Goal: Task Accomplishment & Management: Manage account settings

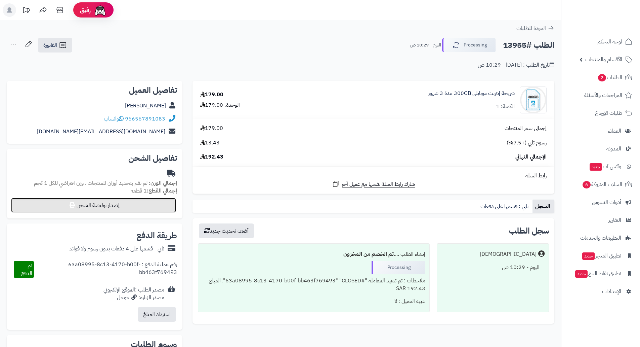
click at [118, 209] on button "إصدار بوليصة الشحن" at bounding box center [93, 205] width 165 height 15
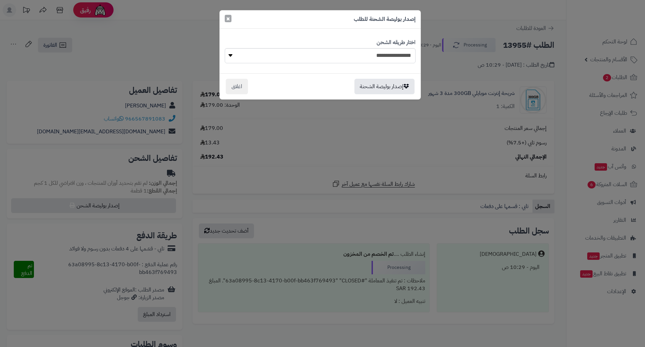
click at [229, 20] on span "×" at bounding box center [228, 18] width 4 height 10
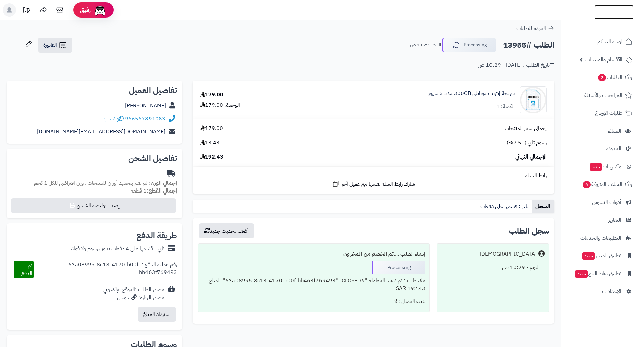
click at [613, 16] on img at bounding box center [614, 23] width 39 height 14
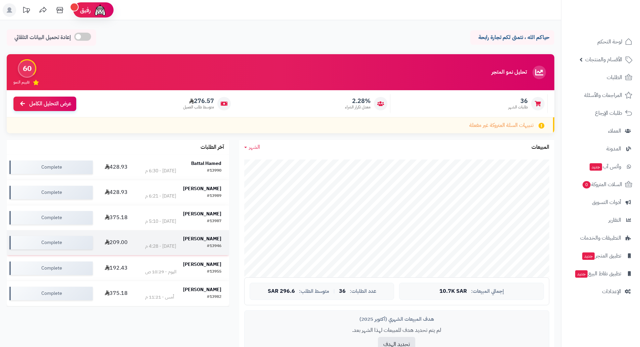
click at [196, 238] on strong "عبدالعزيز الحبيب" at bounding box center [202, 238] width 38 height 7
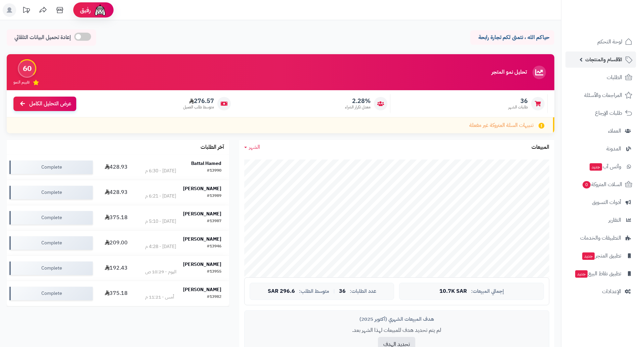
click at [604, 57] on span "الأقسام والمنتجات" at bounding box center [603, 59] width 37 height 9
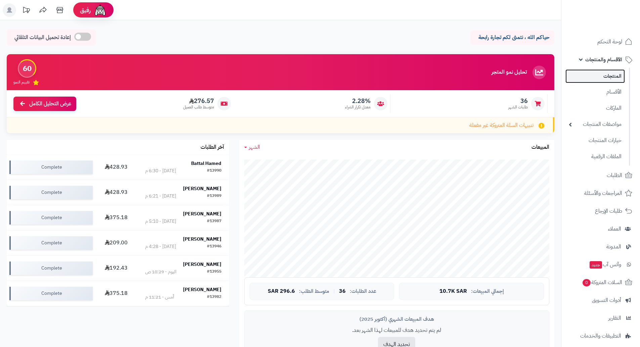
click at [605, 74] on link "المنتجات" at bounding box center [595, 76] width 59 height 14
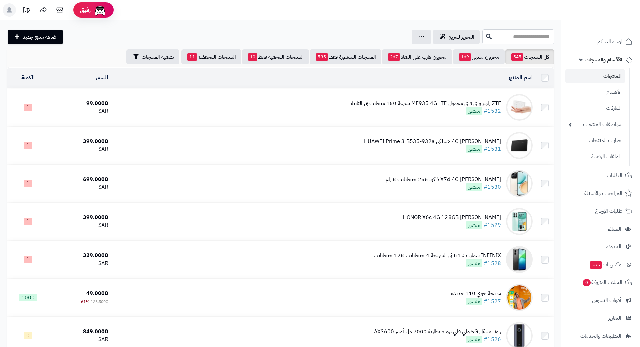
click at [537, 38] on input "text" at bounding box center [519, 36] width 72 height 15
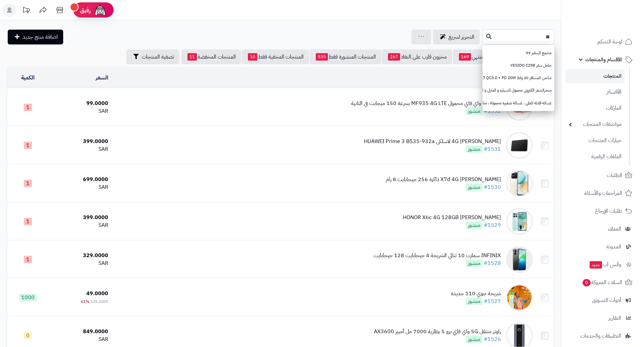
type input "*"
type input "***"
click at [484, 32] on button at bounding box center [489, 36] width 10 height 13
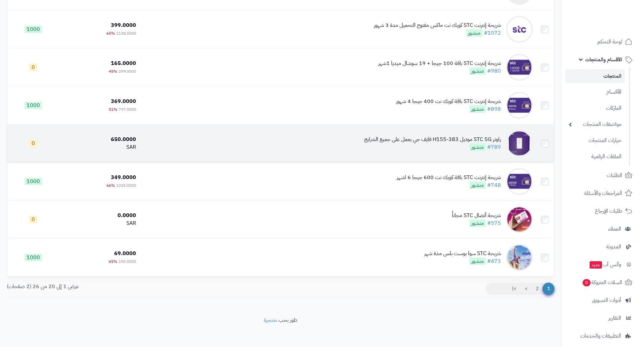
scroll to position [574, 0]
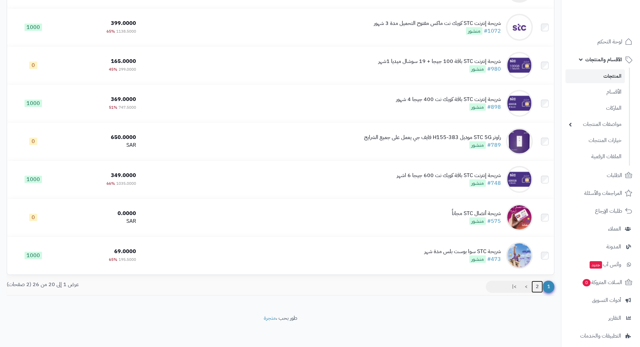
click at [537, 286] on link "2" at bounding box center [537, 286] width 11 height 12
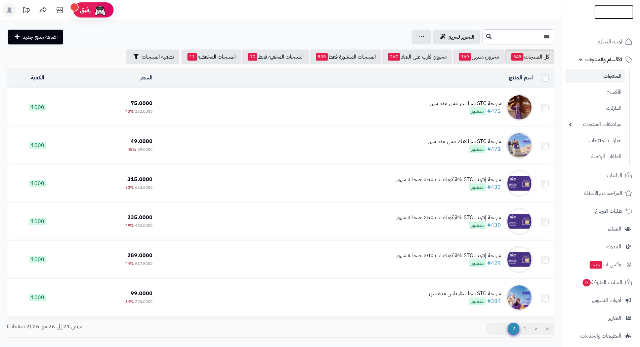
click at [611, 18] on img at bounding box center [614, 25] width 39 height 14
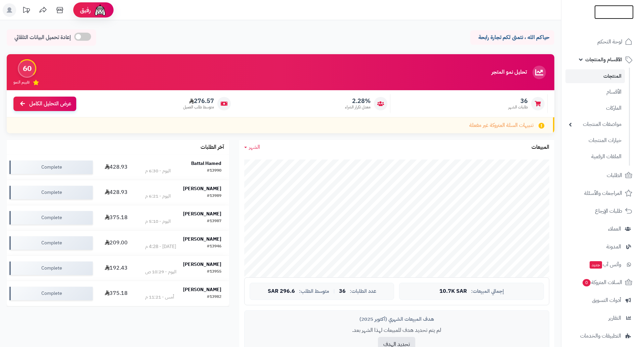
click at [611, 8] on img at bounding box center [614, 12] width 39 height 14
click at [606, 18] on img at bounding box center [614, 25] width 39 height 14
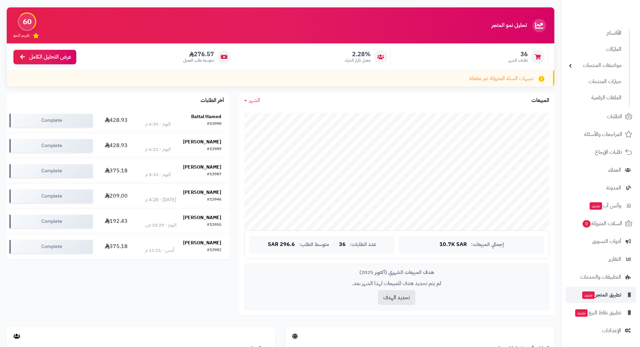
scroll to position [134, 0]
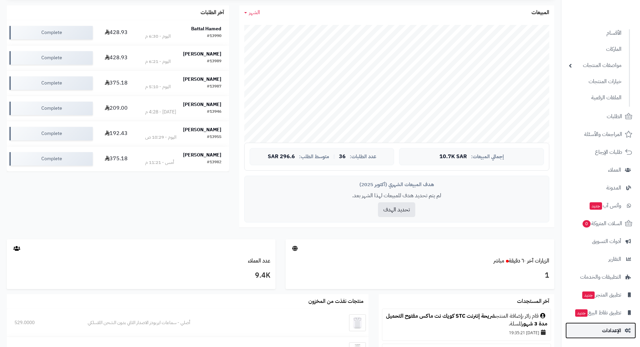
click at [611, 328] on span "الإعدادات" at bounding box center [611, 329] width 19 height 9
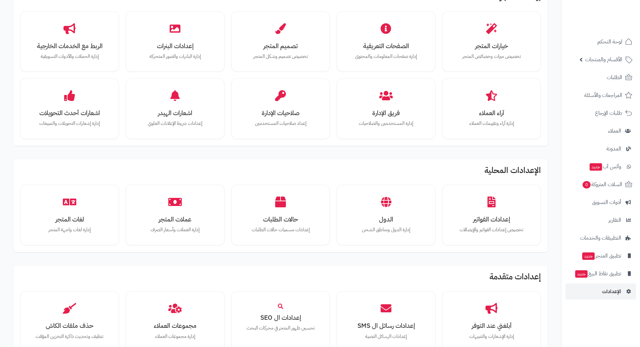
scroll to position [134, 0]
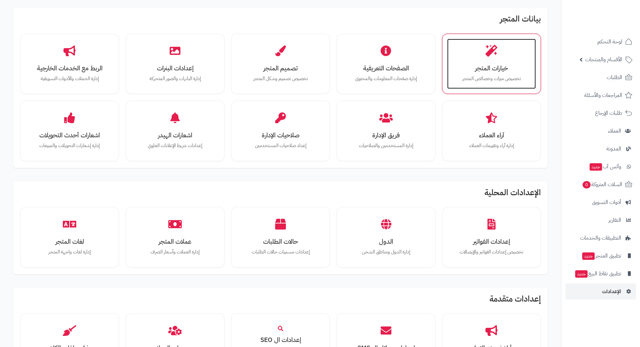
click at [481, 68] on h3 "خيارات المتجر" at bounding box center [491, 68] width 75 height 7
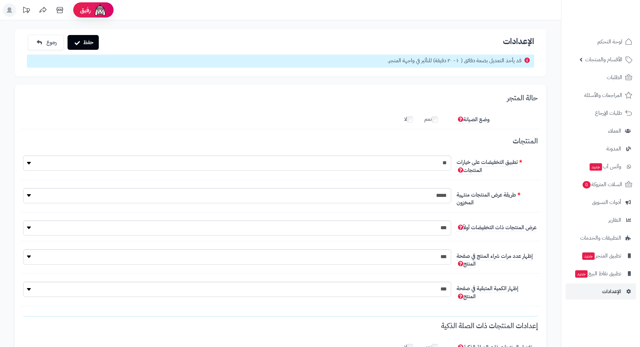
scroll to position [22, 0]
click at [372, 290] on select "**********" at bounding box center [237, 288] width 428 height 15
select select "*"
click at [436, 261] on select "**********" at bounding box center [237, 256] width 428 height 15
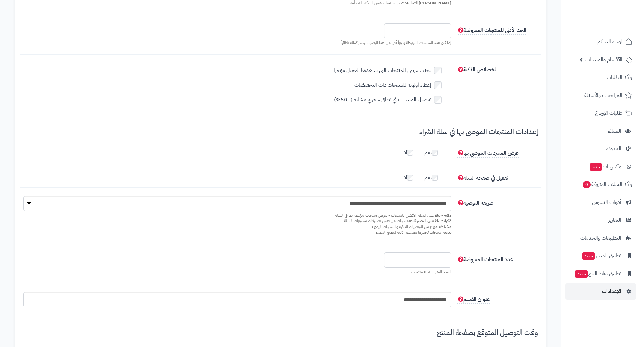
scroll to position [504, 0]
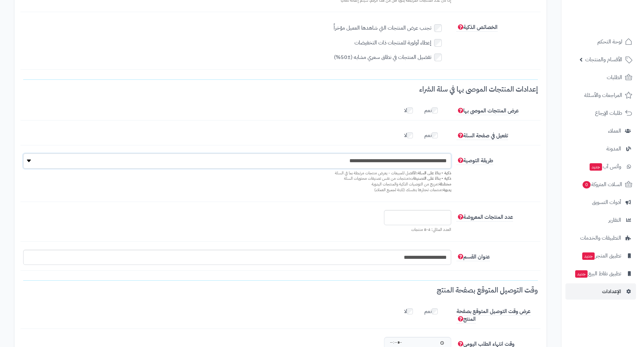
click at [402, 161] on select "**********" at bounding box center [237, 160] width 428 height 15
click at [514, 179] on div "**********" at bounding box center [281, 177] width 520 height 48
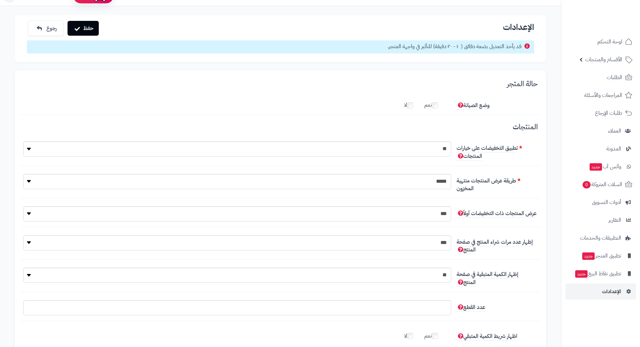
scroll to position [0, 0]
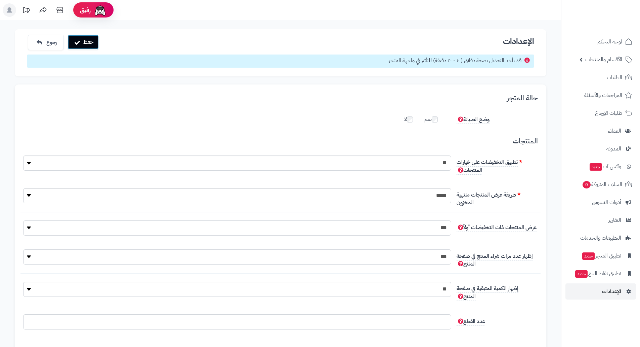
click at [94, 44] on button "حفظ" at bounding box center [83, 42] width 31 height 15
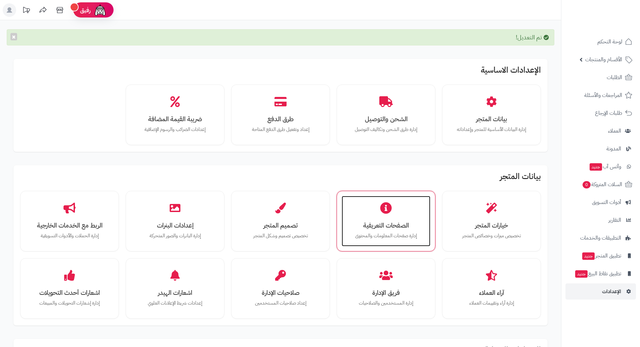
click at [383, 231] on div "الصفحات التعريفية إدارة صفحات المعلومات والمحتوى" at bounding box center [386, 221] width 89 height 50
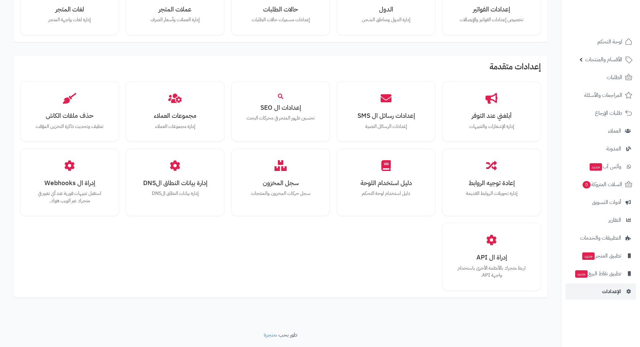
scroll to position [384, 0]
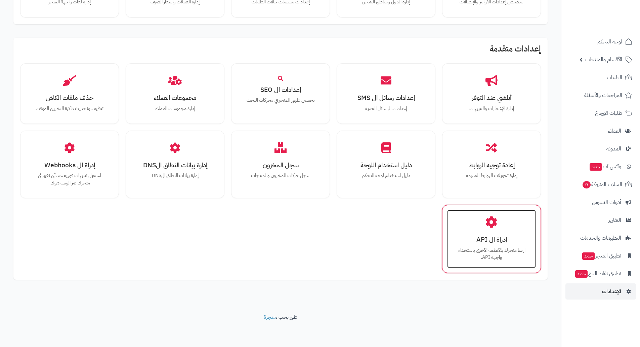
click at [497, 242] on h3 "إدراة ال API" at bounding box center [491, 239] width 75 height 7
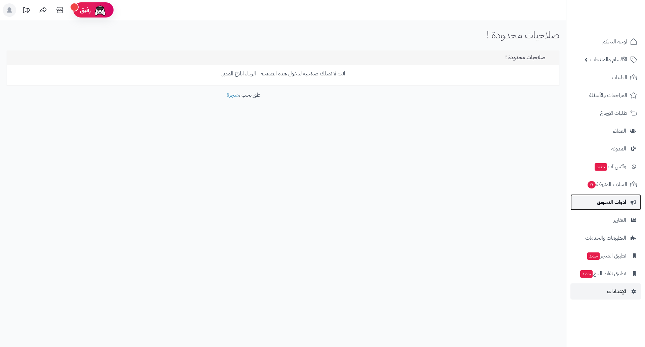
click at [614, 201] on span "أدوات التسويق" at bounding box center [611, 201] width 29 height 9
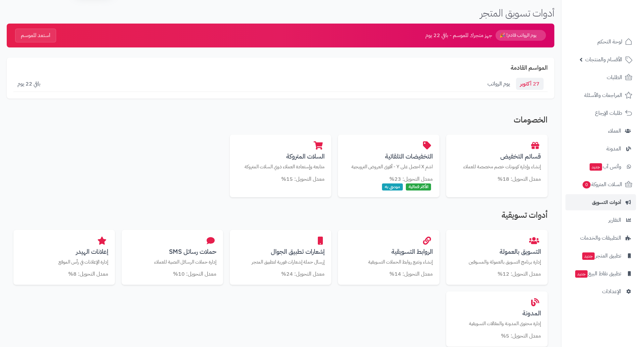
scroll to position [34, 0]
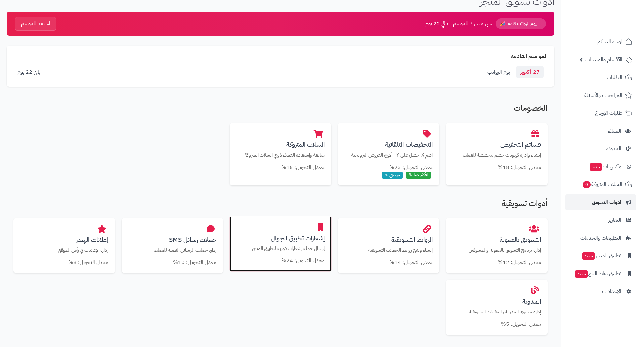
click at [296, 243] on div "إشعارات تطبيق الجوال إرسال حملة إشعارات فورية لتطبيق المتجر معدل التحويل: 24%" at bounding box center [280, 243] width 101 height 55
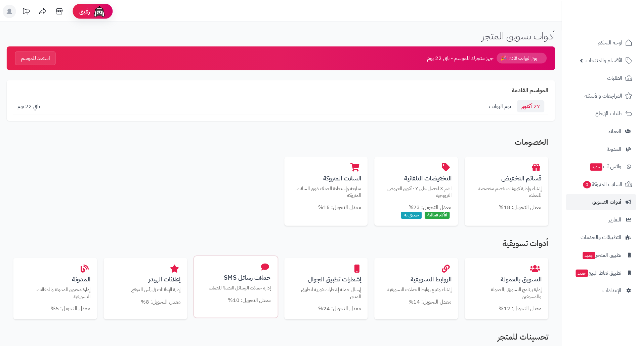
scroll to position [34, 0]
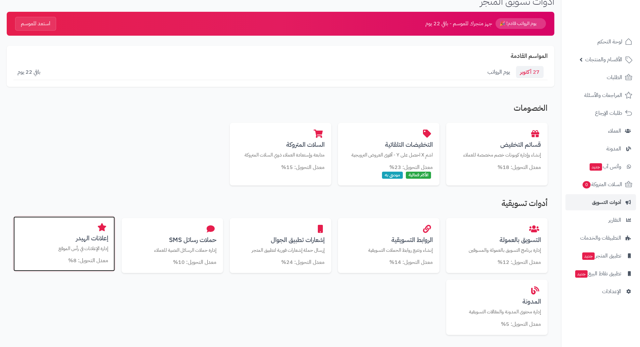
click at [80, 244] on div "إعلانات الهيدر إدارة الإعلانات في رأس الموقع معدل التحويل: 8%" at bounding box center [63, 243] width 101 height 55
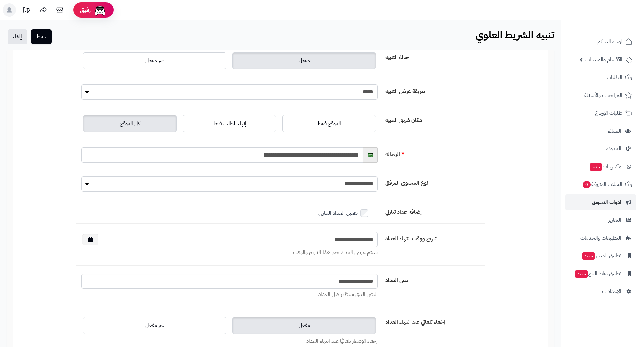
click at [341, 237] on input "**********" at bounding box center [238, 239] width 280 height 15
click at [366, 237] on input "**********" at bounding box center [238, 239] width 280 height 15
drag, startPoint x: 367, startPoint y: 237, endPoint x: 383, endPoint y: 237, distance: 16.1
click at [383, 237] on div "**********" at bounding box center [280, 249] width 409 height 34
click at [364, 240] on input "**********" at bounding box center [238, 239] width 280 height 15
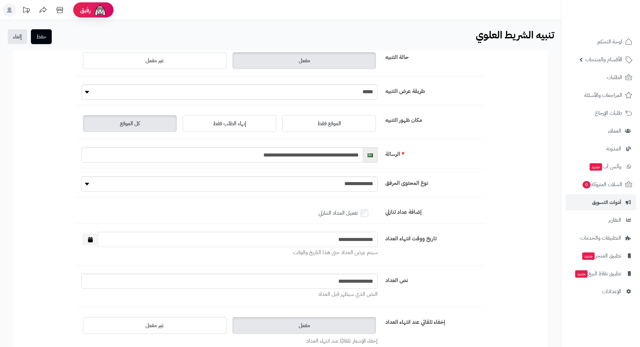
type input "**********"
click at [45, 39] on button "حفظ" at bounding box center [41, 36] width 21 height 15
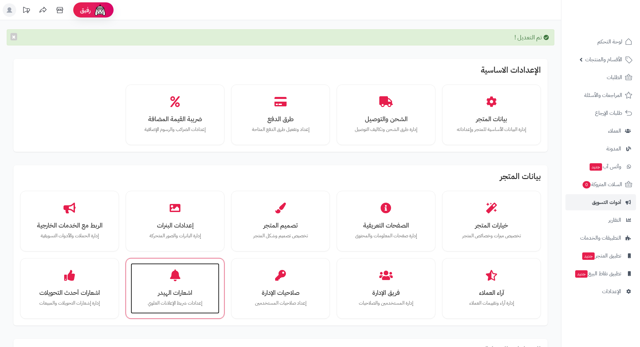
click at [169, 286] on div "اشعارات الهيدر إعدادات شريط الإعلانات العلوي" at bounding box center [175, 288] width 89 height 50
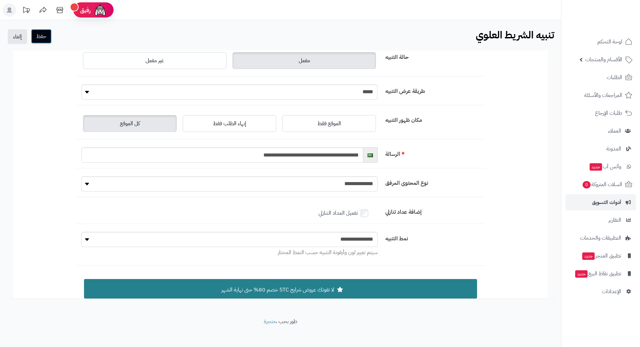
click at [47, 39] on button "حفظ" at bounding box center [41, 36] width 21 height 15
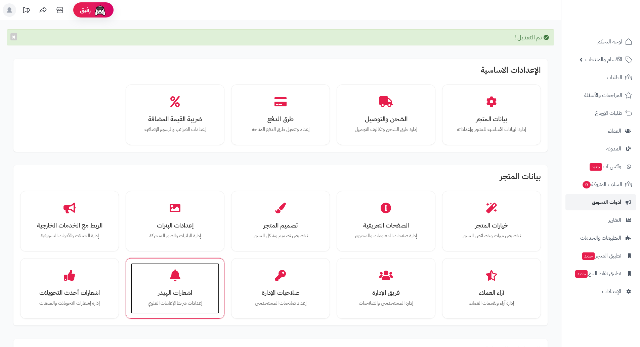
click at [174, 283] on div "اشعارات الهيدر إعدادات شريط الإعلانات [PERSON_NAME]" at bounding box center [175, 288] width 89 height 50
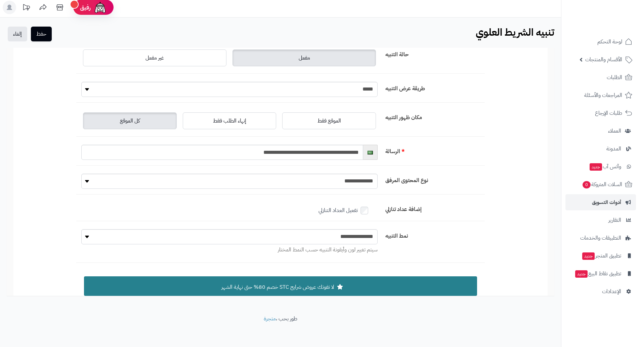
scroll to position [3, 0]
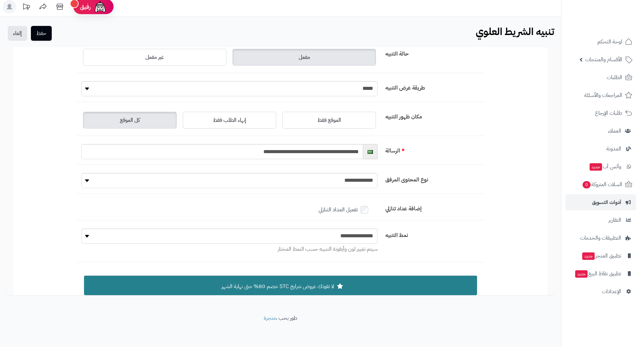
click at [309, 288] on span "لا تفوتك عروض شرايح STC خصم 80% حتى نهاية الشهر" at bounding box center [277, 286] width 113 height 8
click at [614, 293] on span "الإعدادات" at bounding box center [611, 290] width 19 height 9
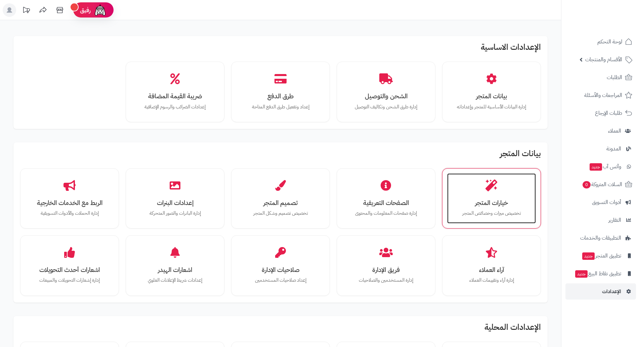
click at [496, 197] on div "خيارات المتجر تخصيص ميزات وخصائص المتجر" at bounding box center [491, 198] width 89 height 50
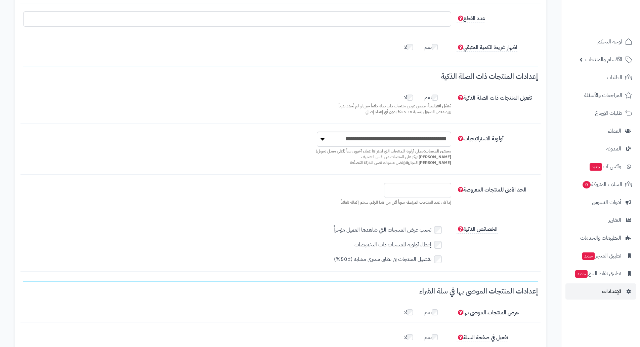
scroll to position [370, 0]
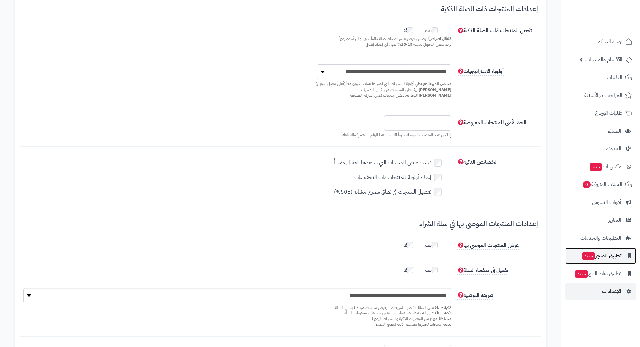
click at [605, 257] on span "تطبيق المتجر جديد" at bounding box center [602, 255] width 40 height 9
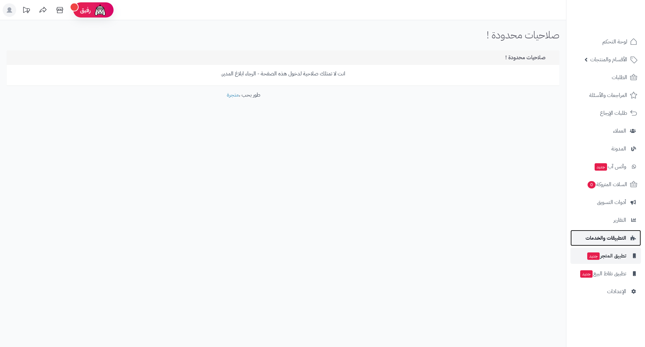
click at [618, 240] on span "التطبيقات والخدمات" at bounding box center [606, 237] width 41 height 9
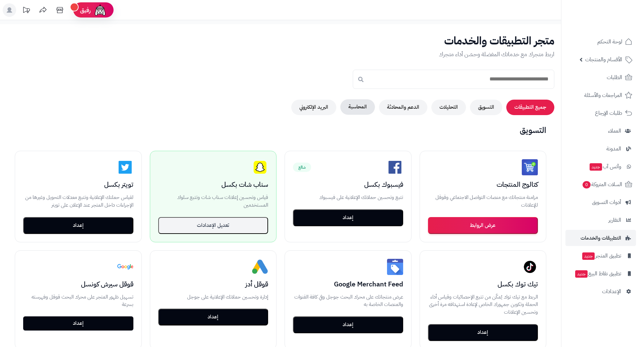
click at [361, 108] on button "المحاسبة" at bounding box center [357, 106] width 35 height 15
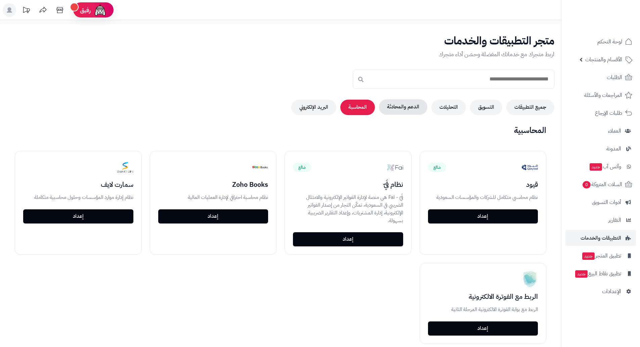
click at [394, 105] on button "الدعم والمحادثة" at bounding box center [403, 106] width 48 height 15
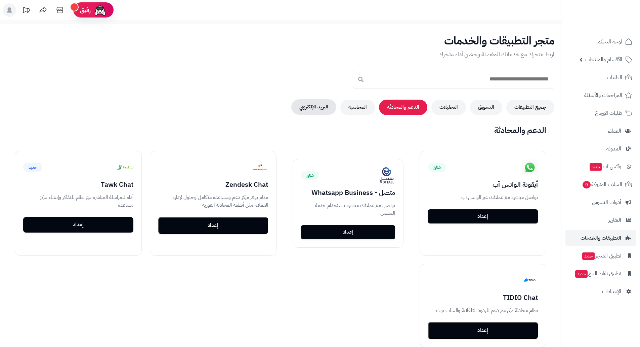
click at [314, 103] on button "البريد الإلكتروني" at bounding box center [313, 106] width 45 height 15
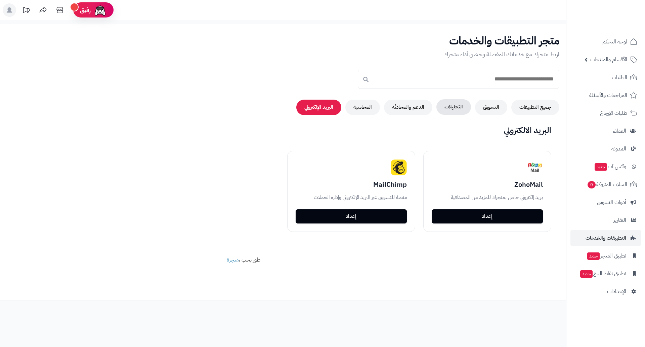
click at [454, 105] on button "التحليلات" at bounding box center [454, 106] width 35 height 15
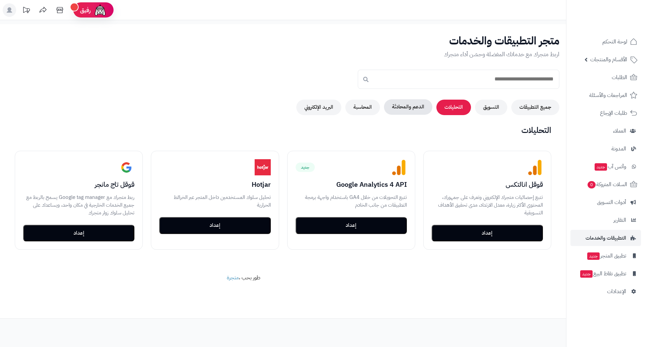
click at [410, 106] on button "الدعم والمحادثة" at bounding box center [408, 106] width 48 height 15
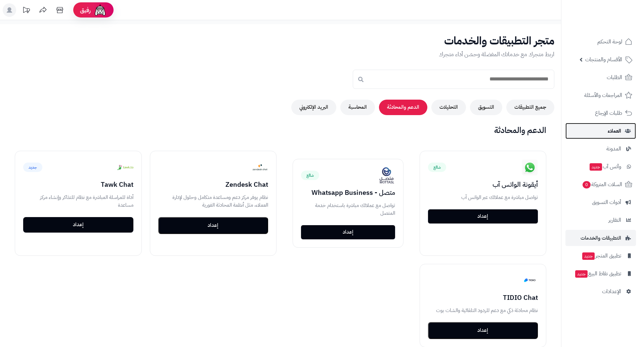
click at [617, 136] on link "العملاء" at bounding box center [601, 131] width 71 height 16
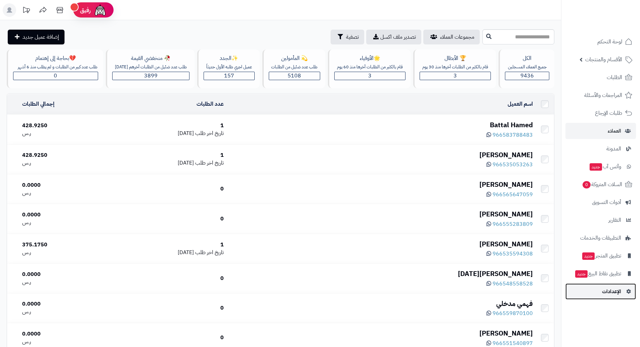
click at [614, 284] on link "الإعدادات" at bounding box center [601, 291] width 71 height 16
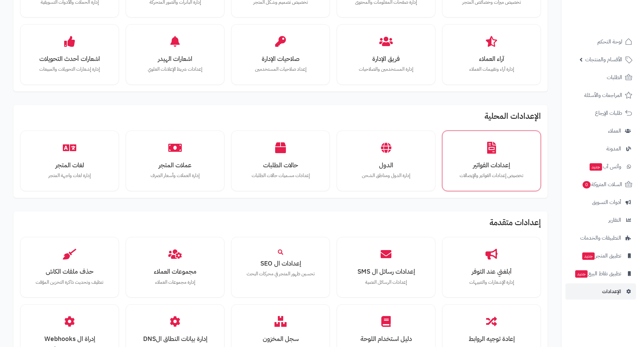
scroll to position [302, 0]
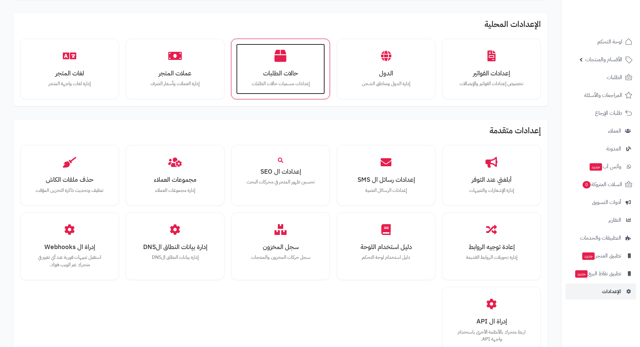
click at [285, 68] on div "حالات الطلبات إعدادات مسميات حالات الطلبات" at bounding box center [280, 69] width 89 height 50
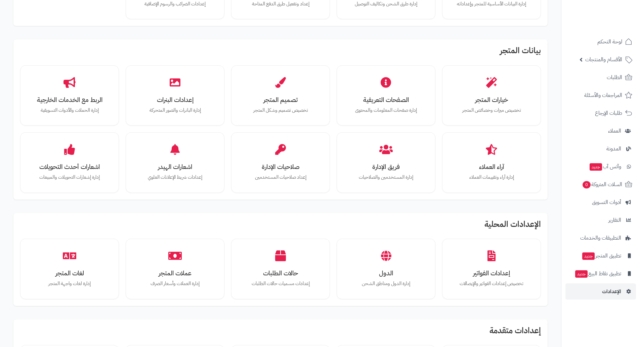
scroll to position [101, 0]
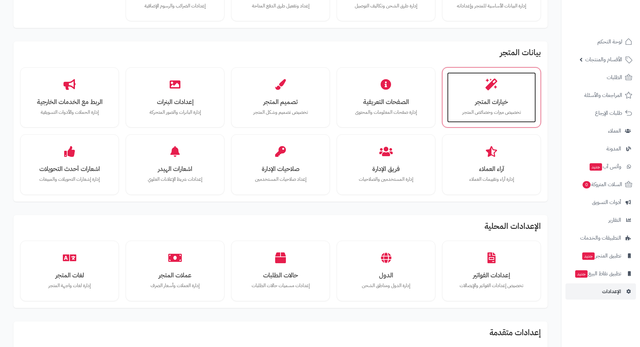
click at [492, 98] on h3 "خيارات المتجر" at bounding box center [491, 101] width 75 height 7
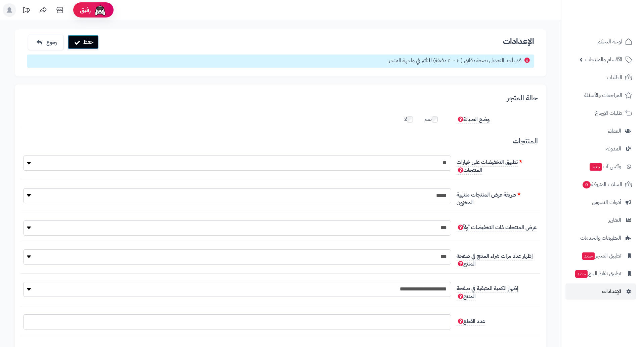
click at [94, 41] on button "حفظ" at bounding box center [83, 42] width 31 height 15
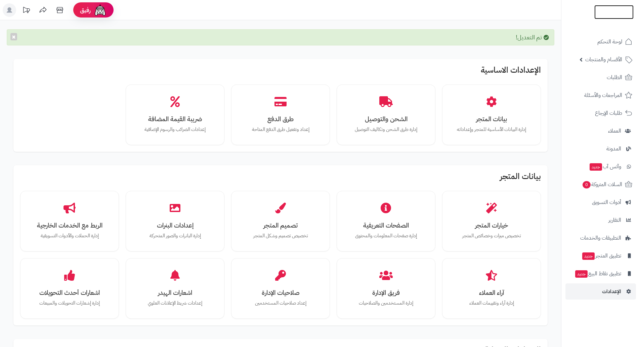
click at [613, 13] on img at bounding box center [614, 12] width 39 height 14
